Goal: Transaction & Acquisition: Purchase product/service

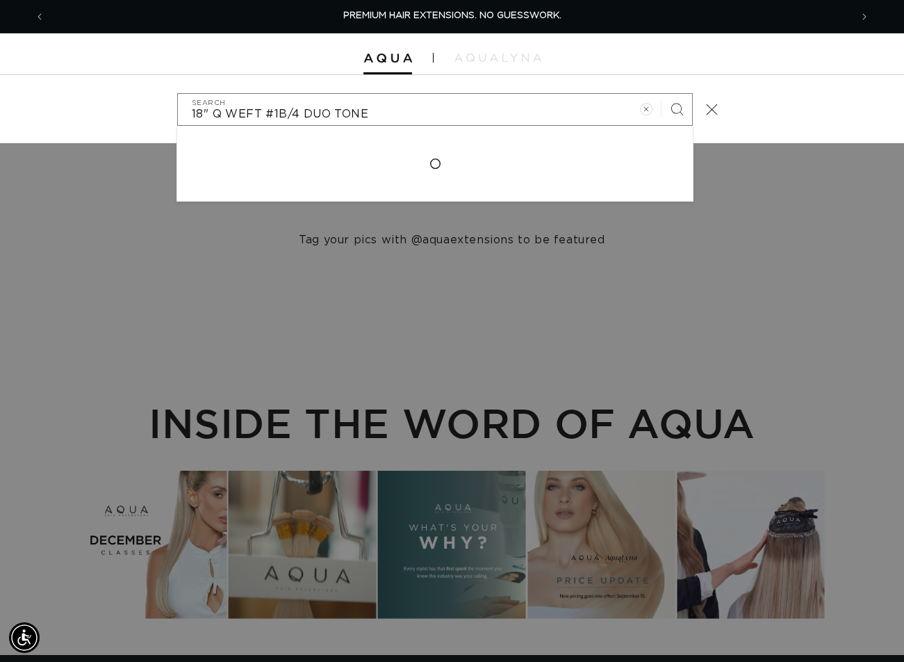
type input "18" Q WEFT #1B/4 DUO TONE"
click at [662, 94] on button "Search" at bounding box center [677, 109] width 31 height 31
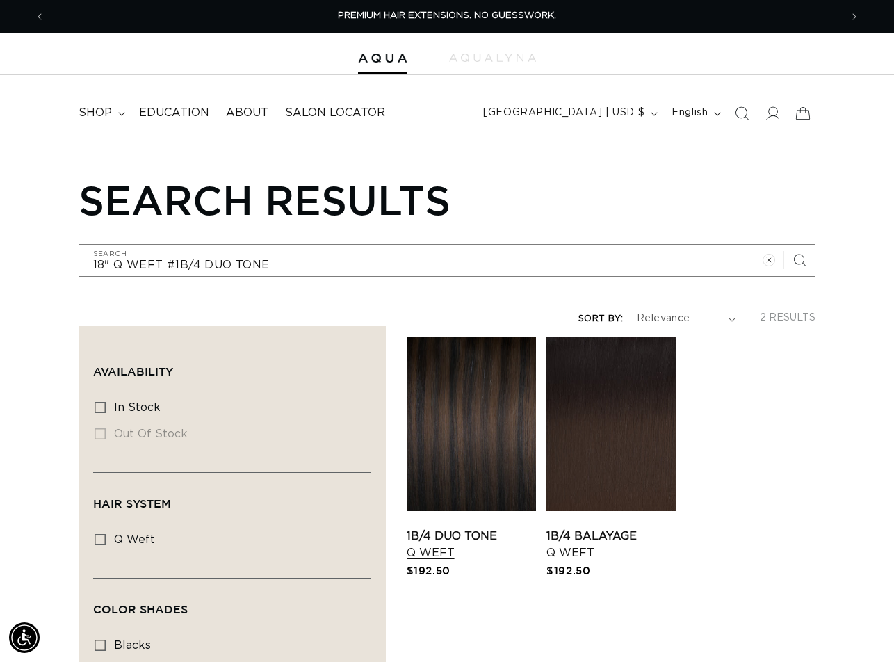
click at [473, 528] on link "1B/4 Duo Tone Q Weft" at bounding box center [471, 544] width 129 height 33
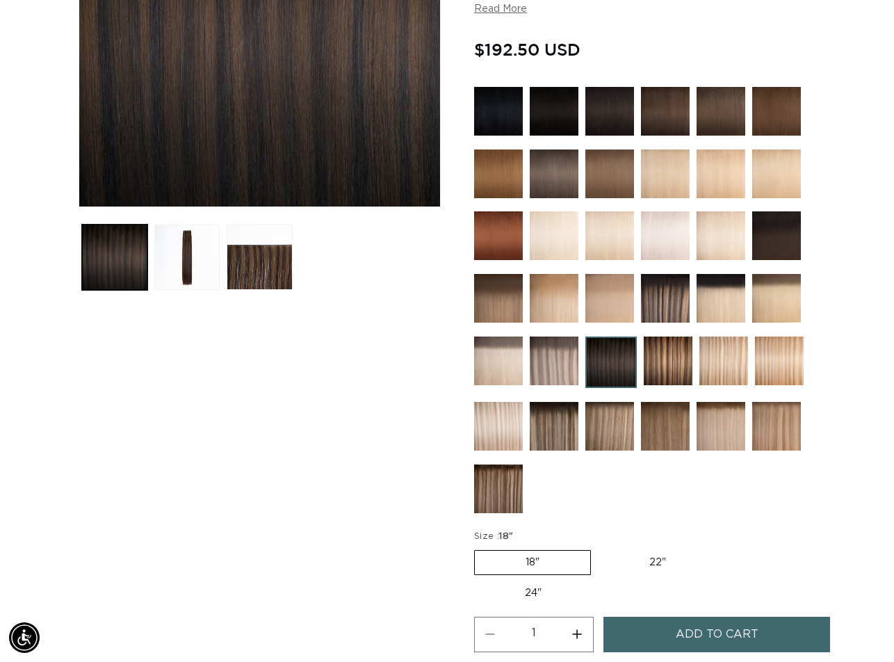
scroll to position [487, 0]
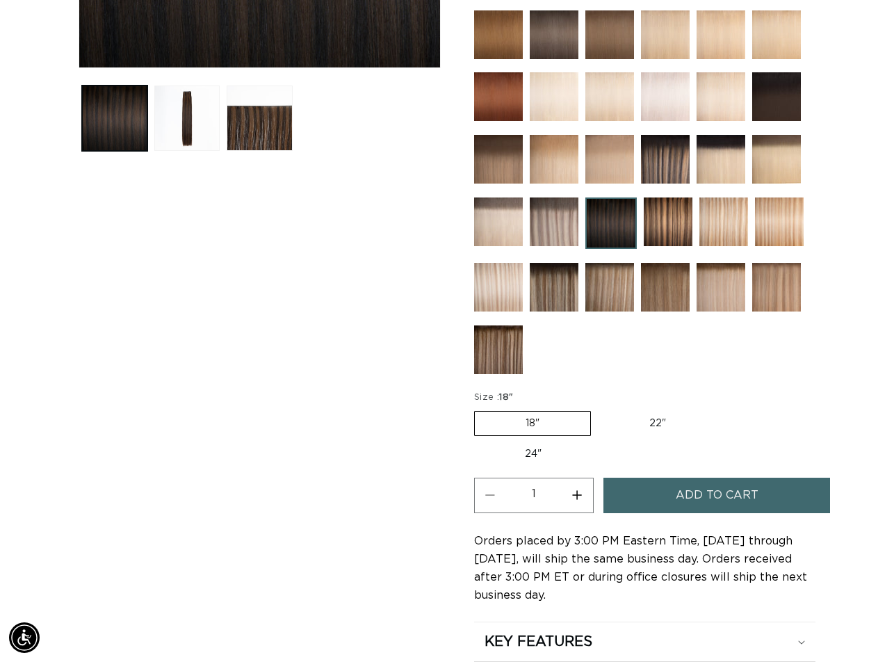
drag, startPoint x: 681, startPoint y: 494, endPoint x: 301, endPoint y: 505, distance: 380.3
click at [681, 494] on span "Add to cart" at bounding box center [717, 494] width 83 height 35
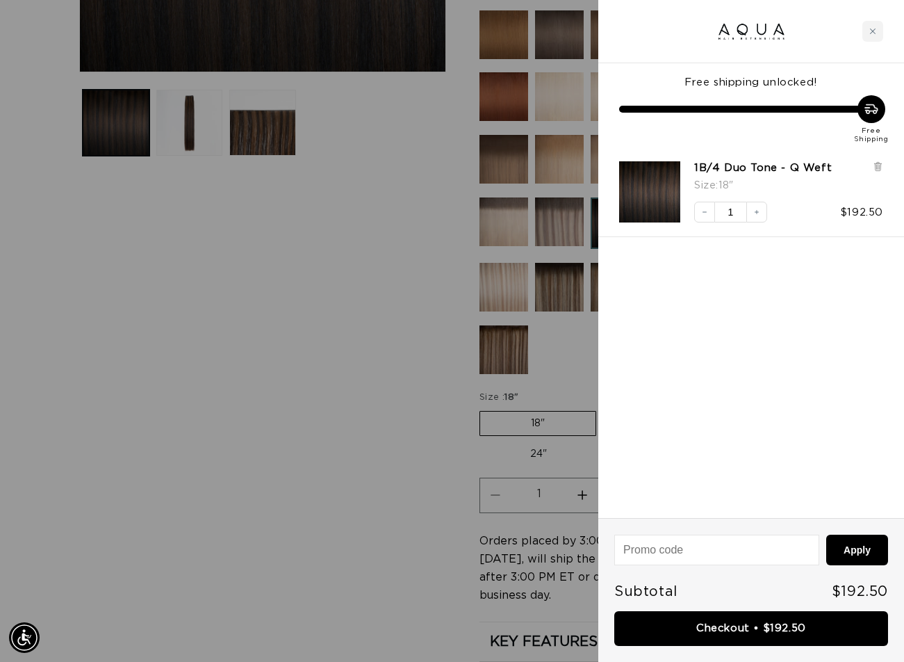
drag, startPoint x: 389, startPoint y: 366, endPoint x: 397, endPoint y: 352, distance: 16.2
click at [389, 366] on div at bounding box center [452, 331] width 904 height 662
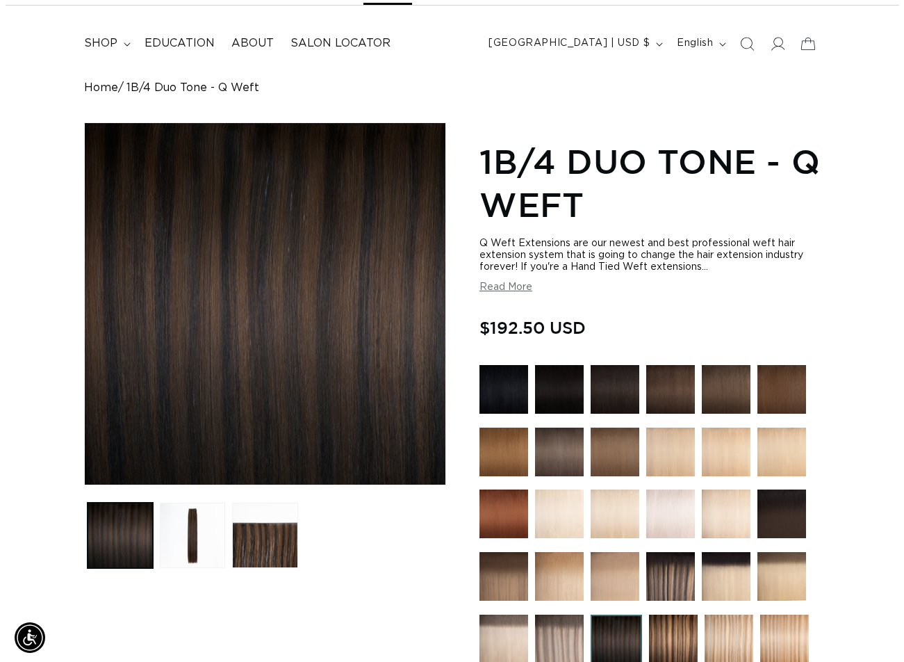
scroll to position [0, 0]
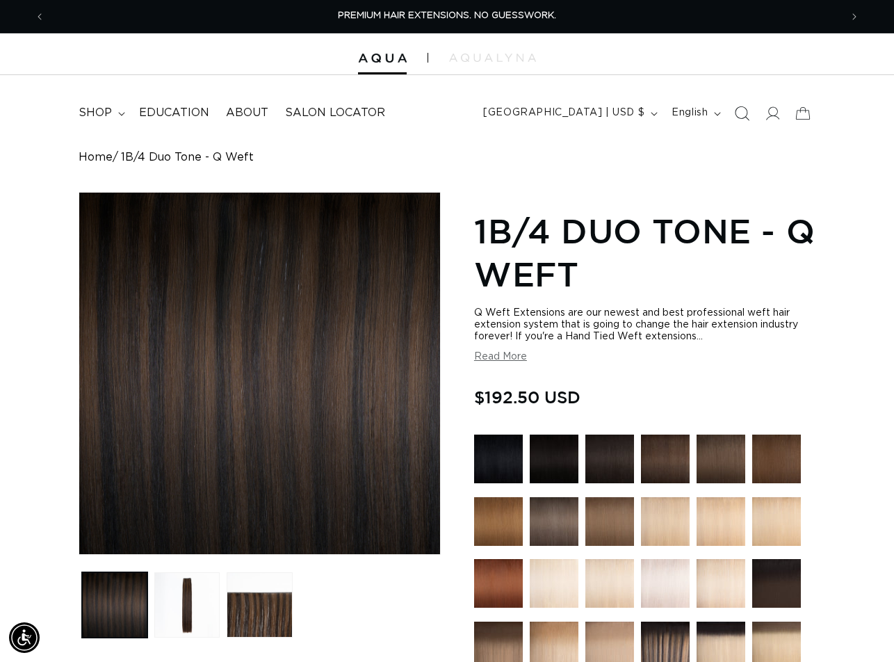
click at [744, 113] on icon "Search" at bounding box center [742, 113] width 15 height 15
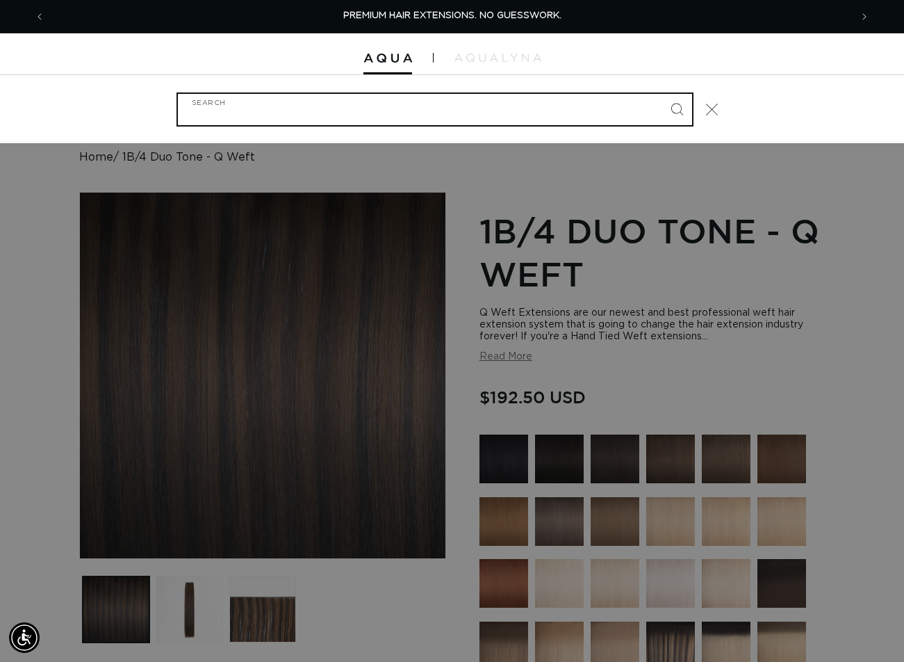
paste input "RETAPE TABS 60PC"
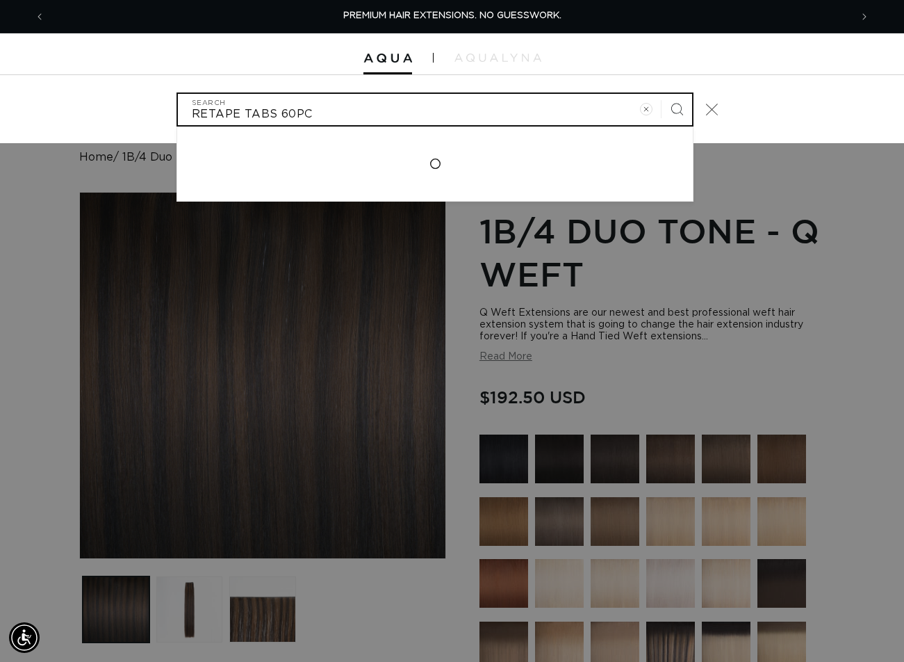
type input "RETAPE TABS 60PC"
click at [662, 94] on button "Search" at bounding box center [677, 109] width 31 height 31
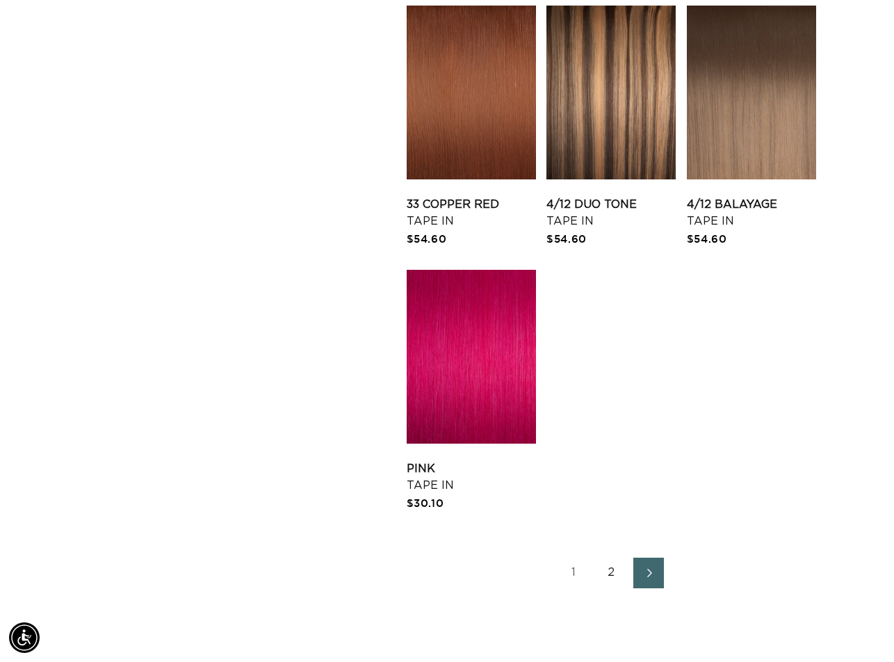
scroll to position [2294, 0]
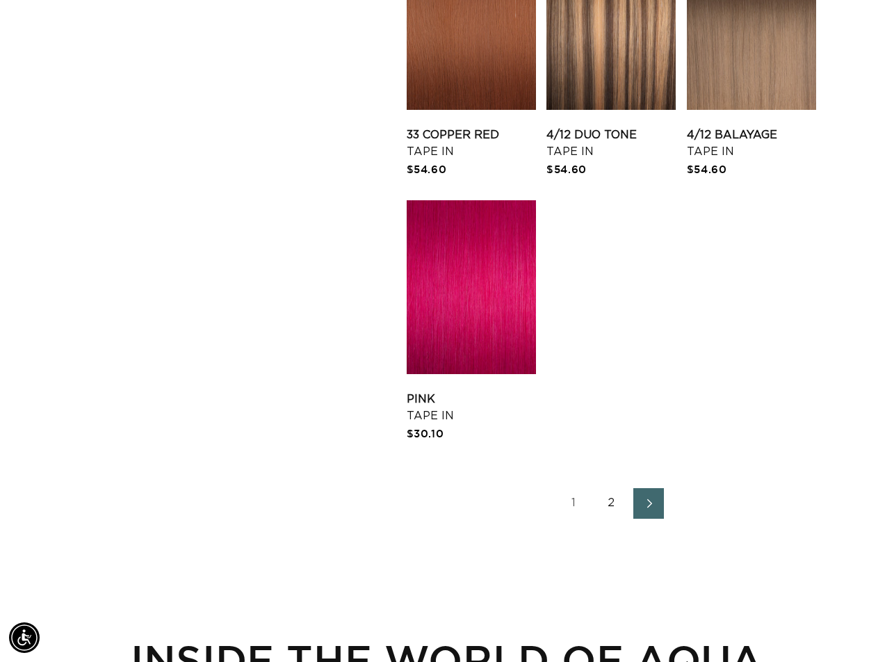
click at [645, 495] on span "Next page" at bounding box center [648, 503] width 9 height 17
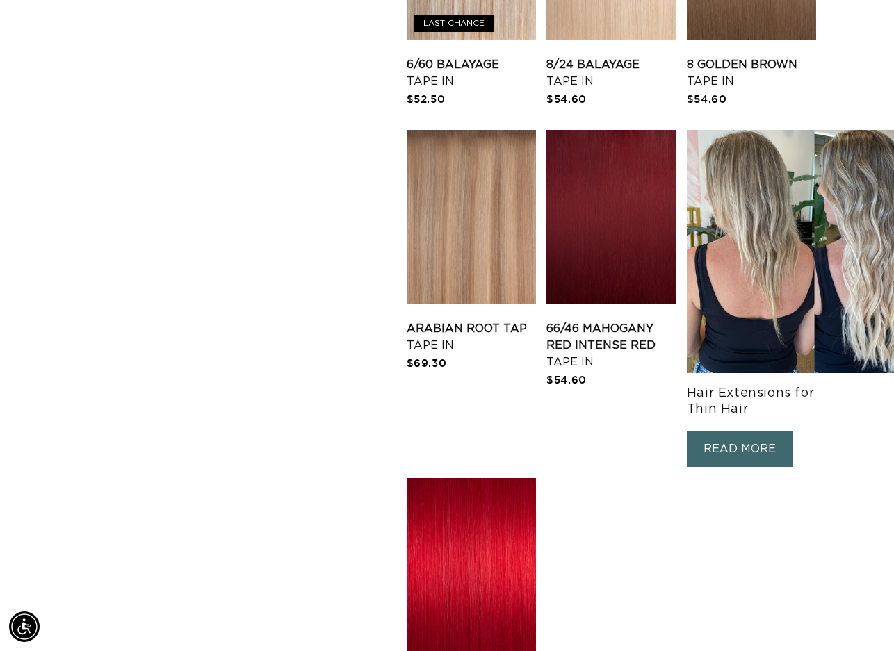
scroll to position [2433, 0]
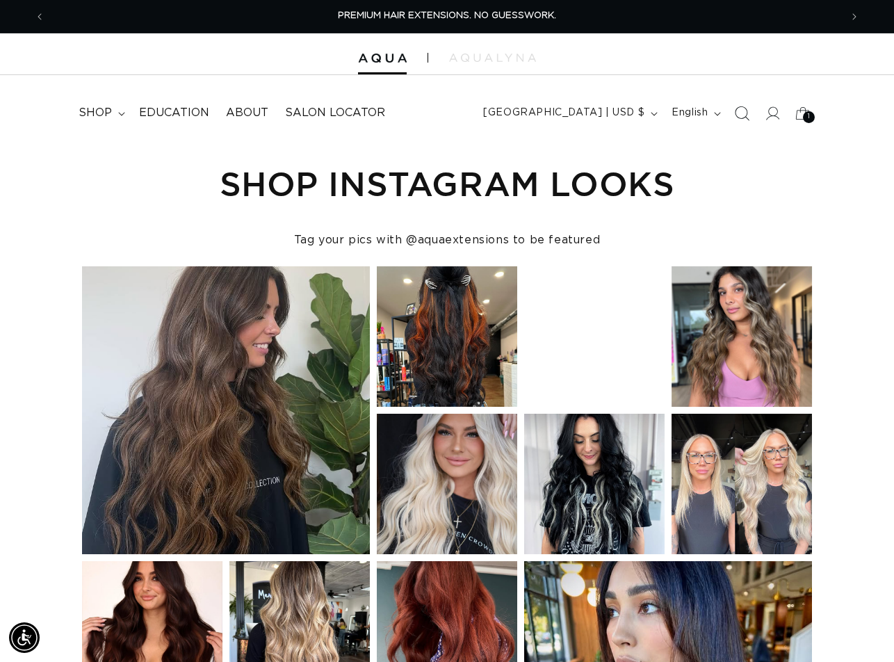
click at [744, 108] on icon "Search" at bounding box center [742, 113] width 15 height 15
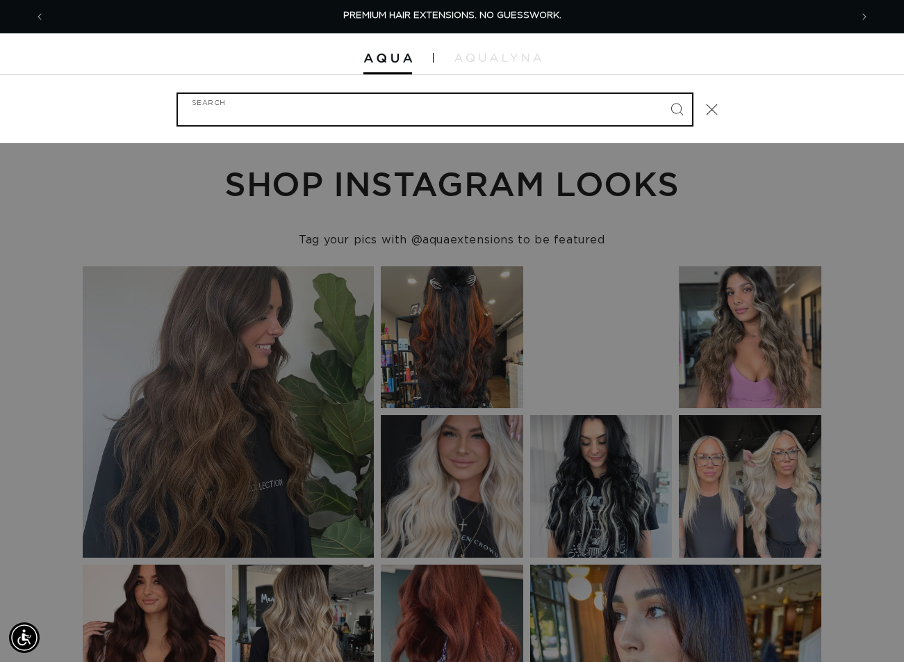
paste input "24" MACHINE WEFT #PACIFIC BALAYAGE"
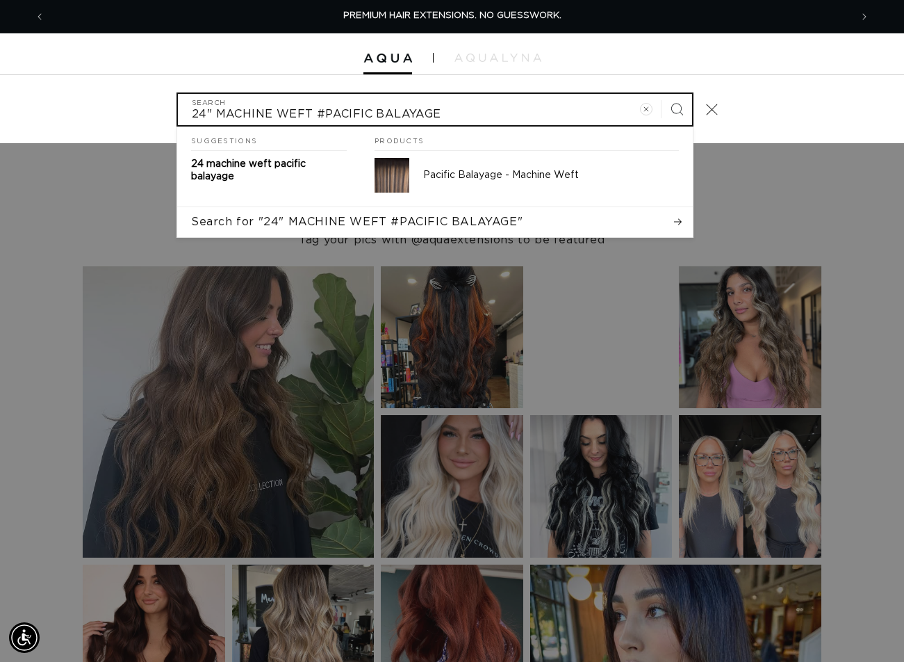
type input "24" MACHINE WEFT #PACIFIC BALAYAGE"
click at [662, 94] on button "Search" at bounding box center [677, 109] width 31 height 31
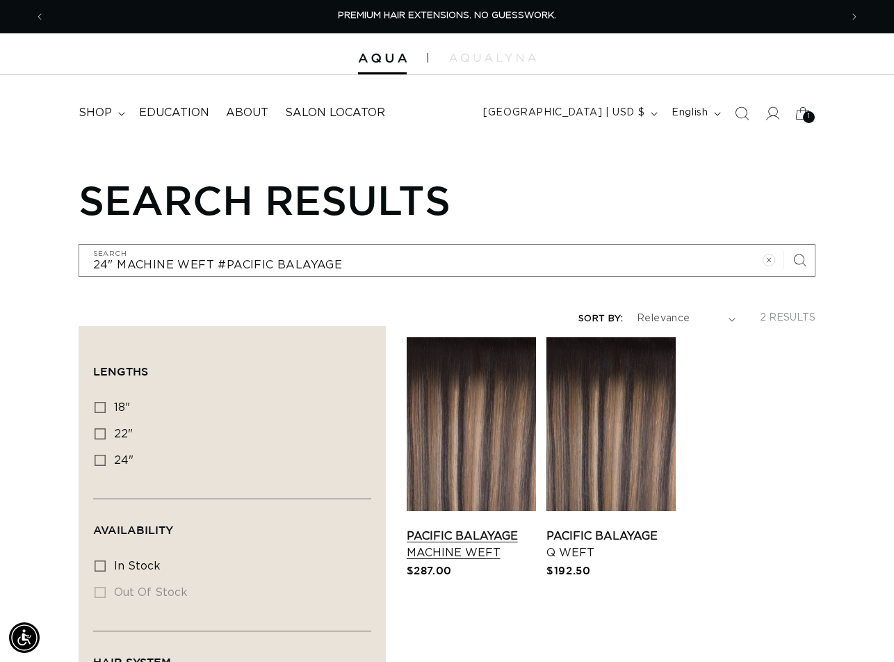
click at [483, 528] on link "Pacific Balayage Machine Weft" at bounding box center [471, 544] width 129 height 33
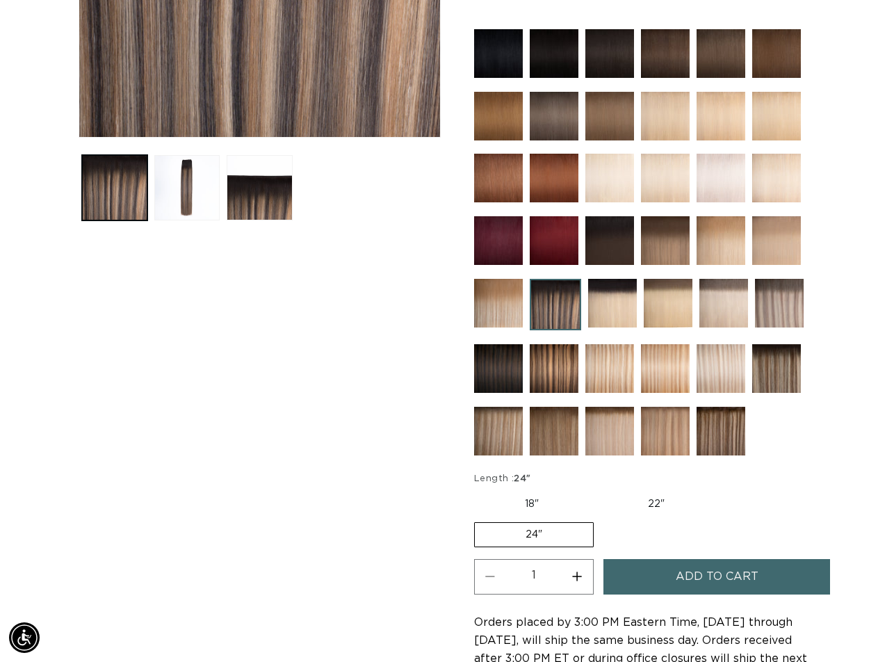
click at [704, 594] on span "Add to cart" at bounding box center [717, 576] width 83 height 35
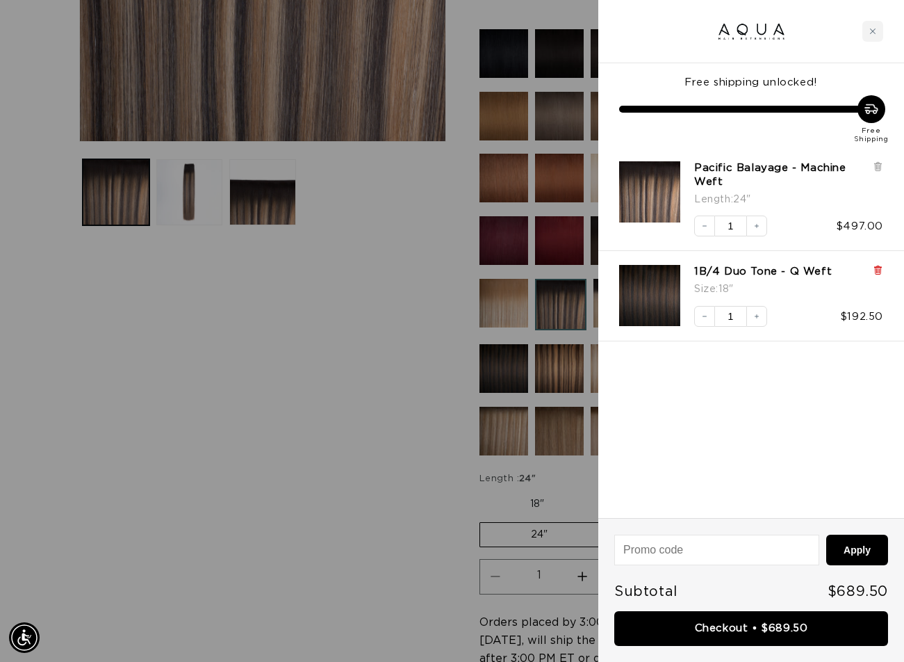
click at [875, 270] on icon at bounding box center [878, 270] width 10 height 10
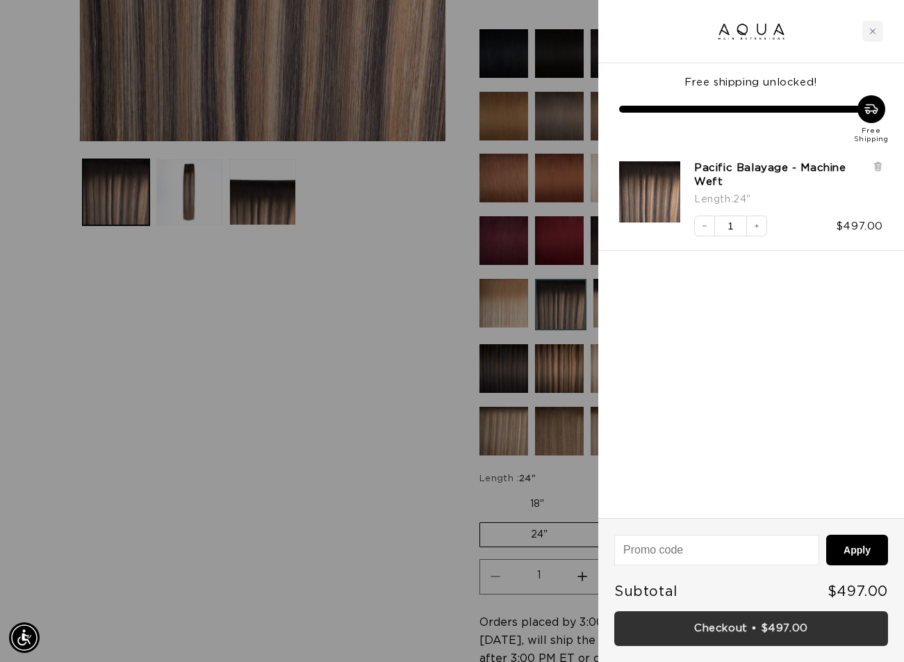
click at [738, 622] on link "Checkout • $497.00" at bounding box center [751, 628] width 274 height 35
